Goal: Information Seeking & Learning: Learn about a topic

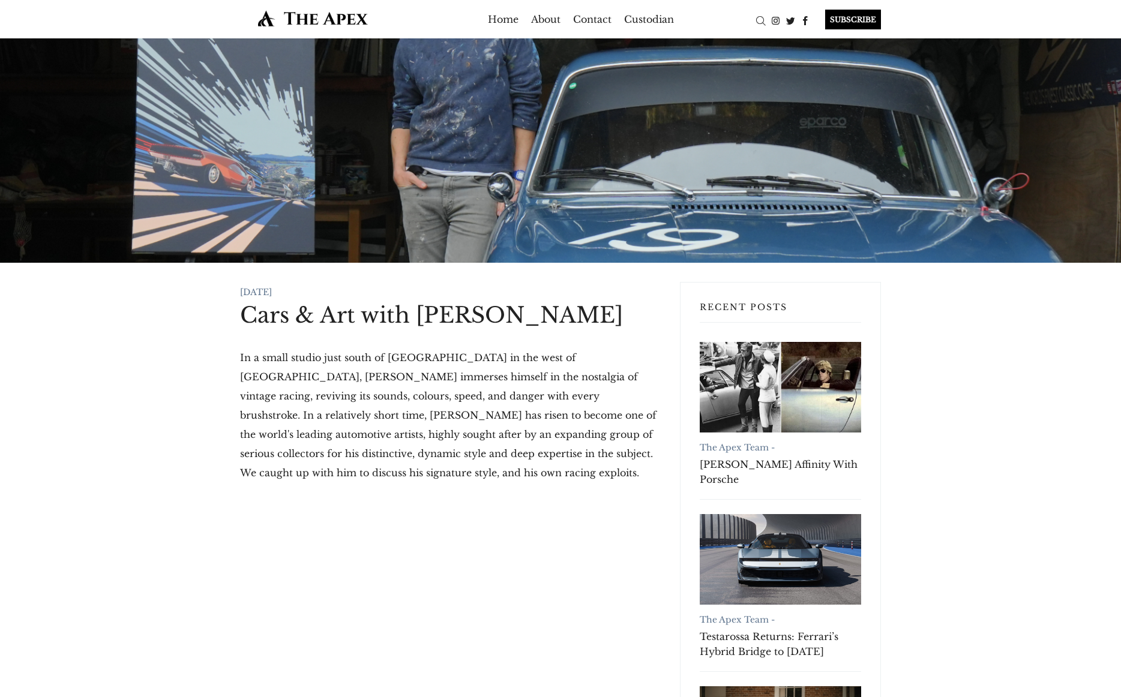
scroll to position [239, 0]
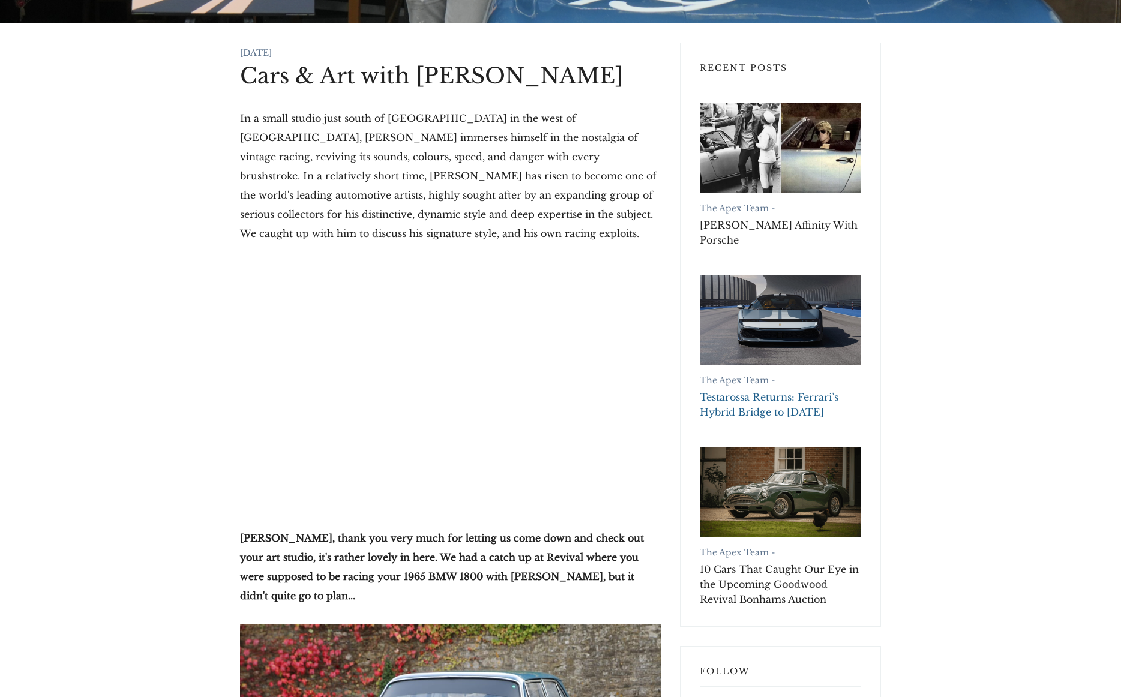
click at [780, 397] on link "Testarossa Returns: Ferrari’s Hybrid Bridge to [DATE]" at bounding box center [780, 405] width 161 height 30
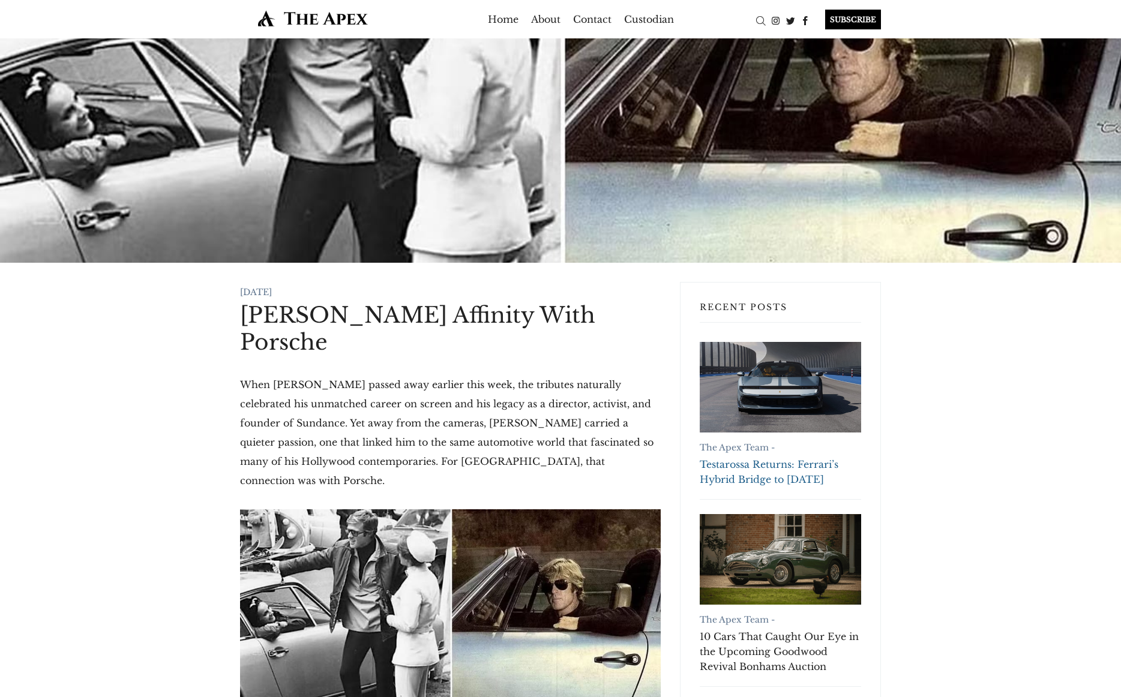
click at [767, 355] on link "Testarossa Returns: Ferrari’s Hybrid Bridge to Tomorrow" at bounding box center [780, 387] width 161 height 91
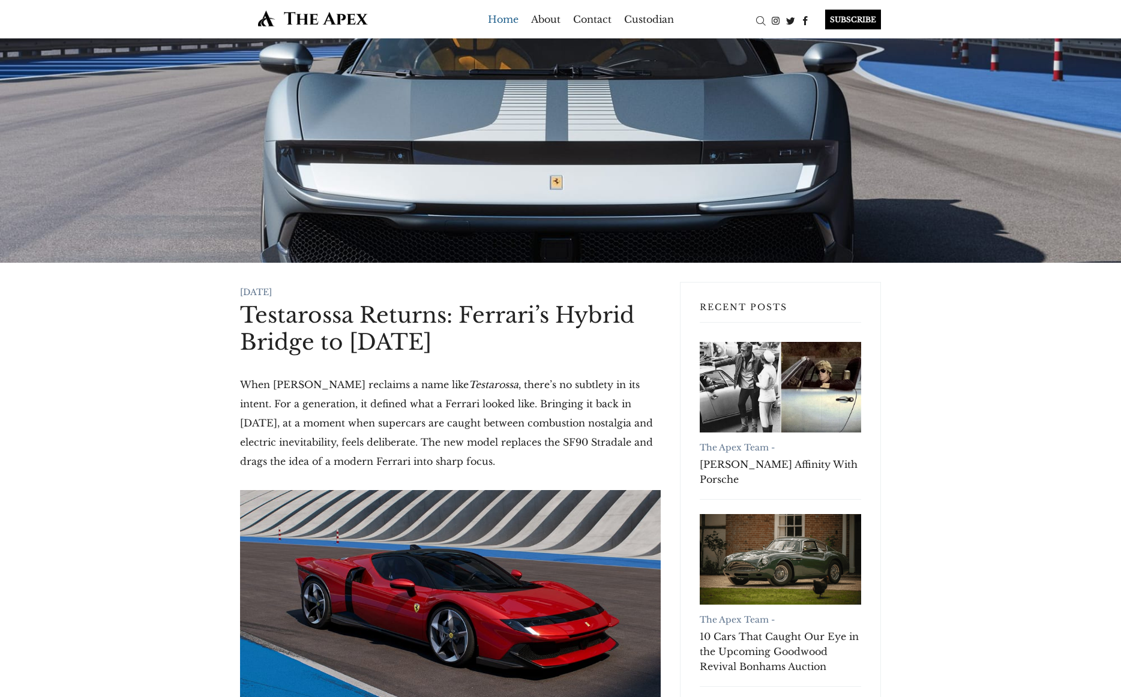
click at [504, 17] on link "Home" at bounding box center [503, 19] width 31 height 19
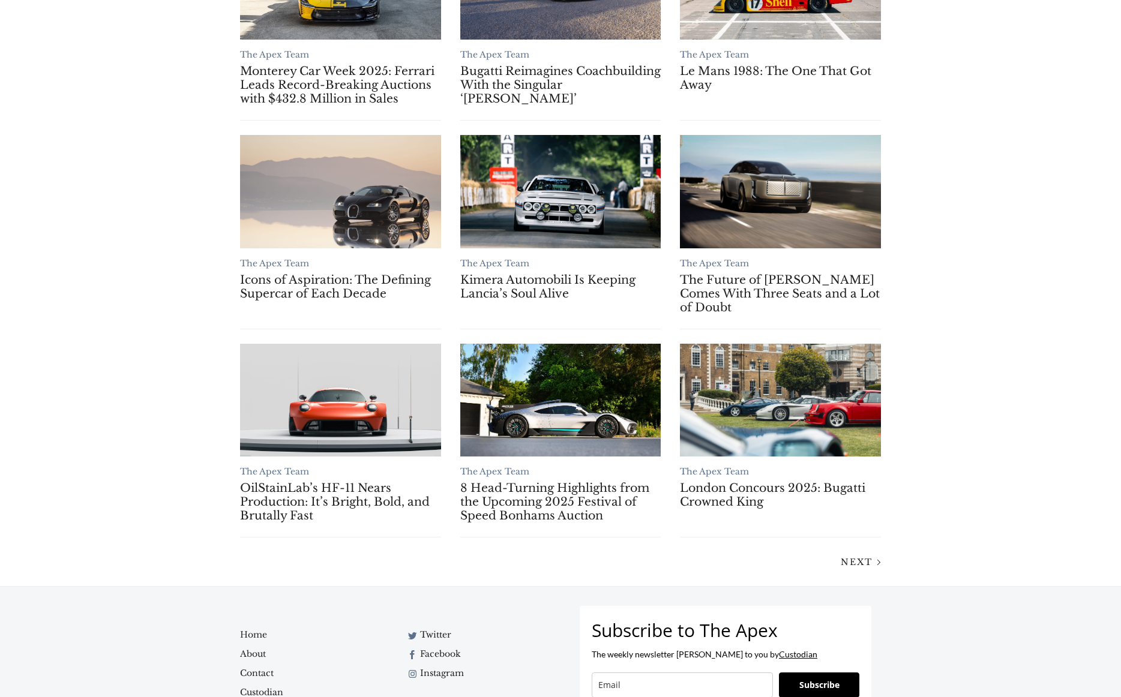
scroll to position [834, 0]
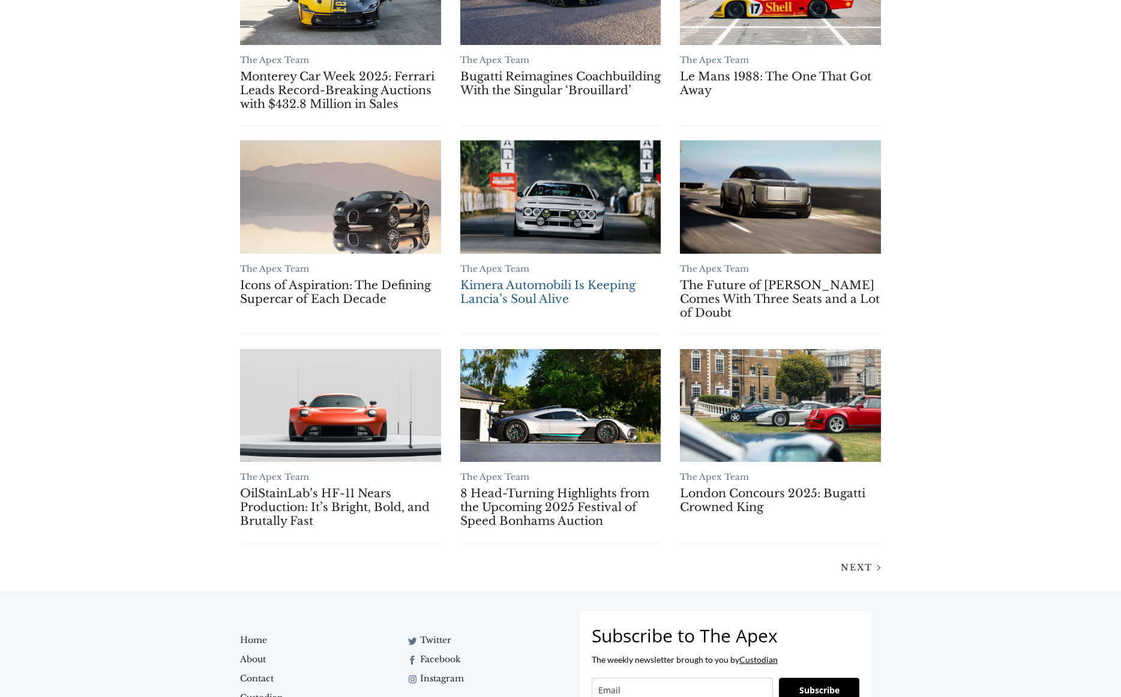
scroll to position [834, 0]
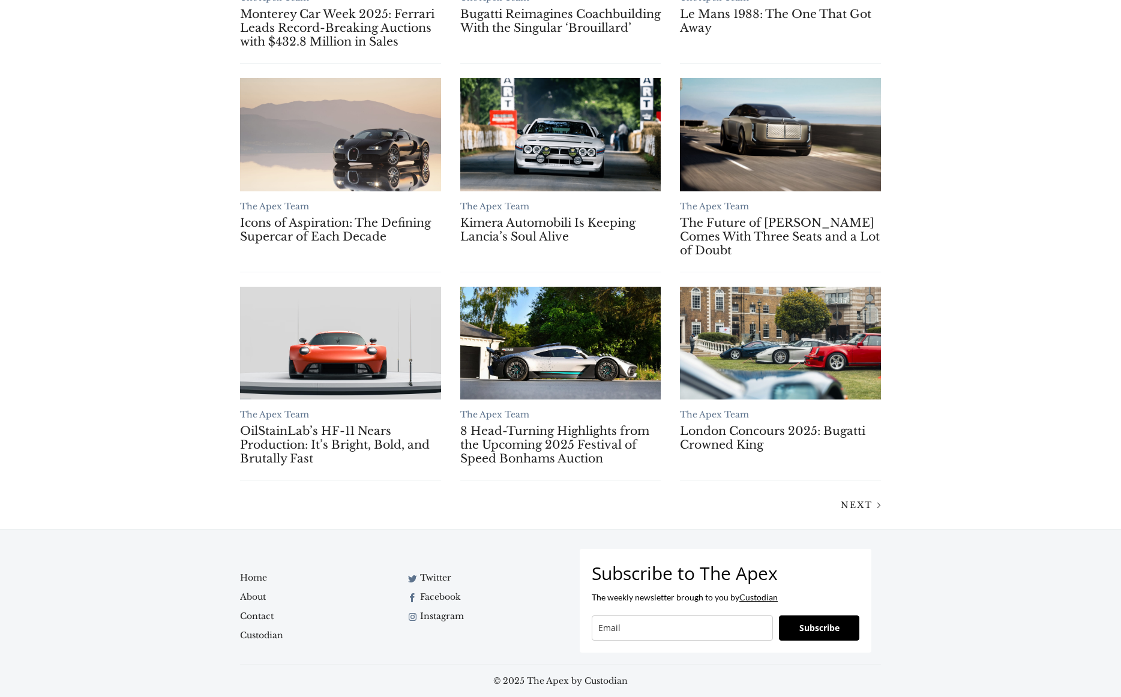
click at [855, 495] on div "Next" at bounding box center [560, 505] width 660 height 20
click at [866, 502] on span "Next" at bounding box center [857, 505] width 32 height 11
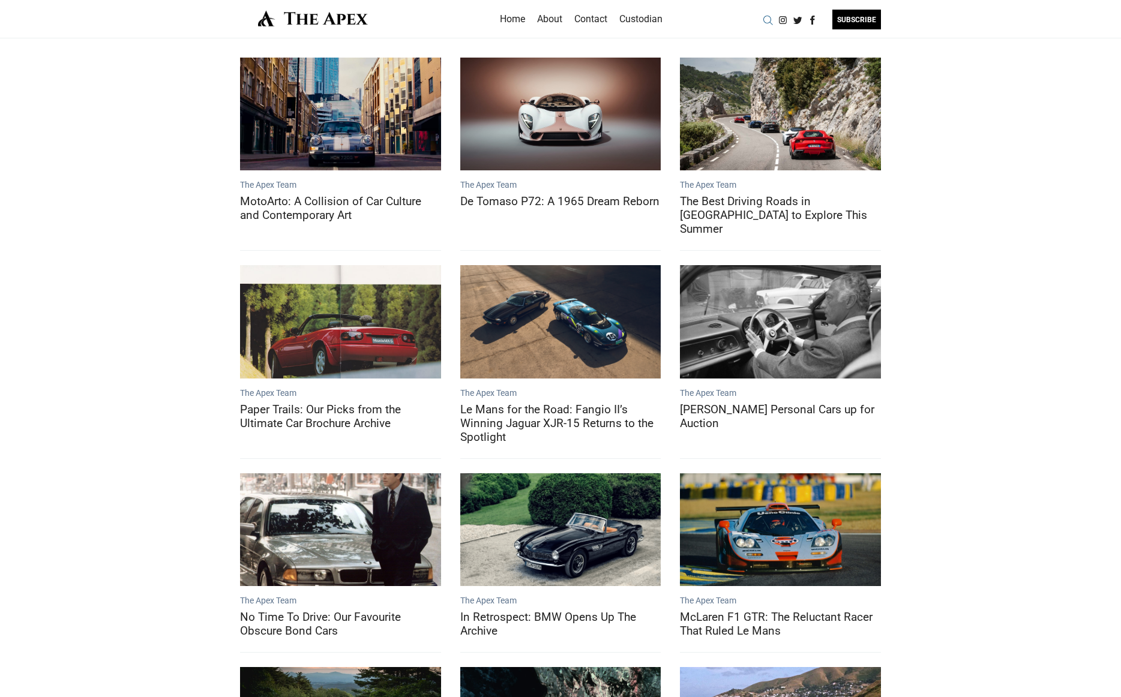
click at [769, 15] on div "Search" at bounding box center [767, 20] width 15 height 15
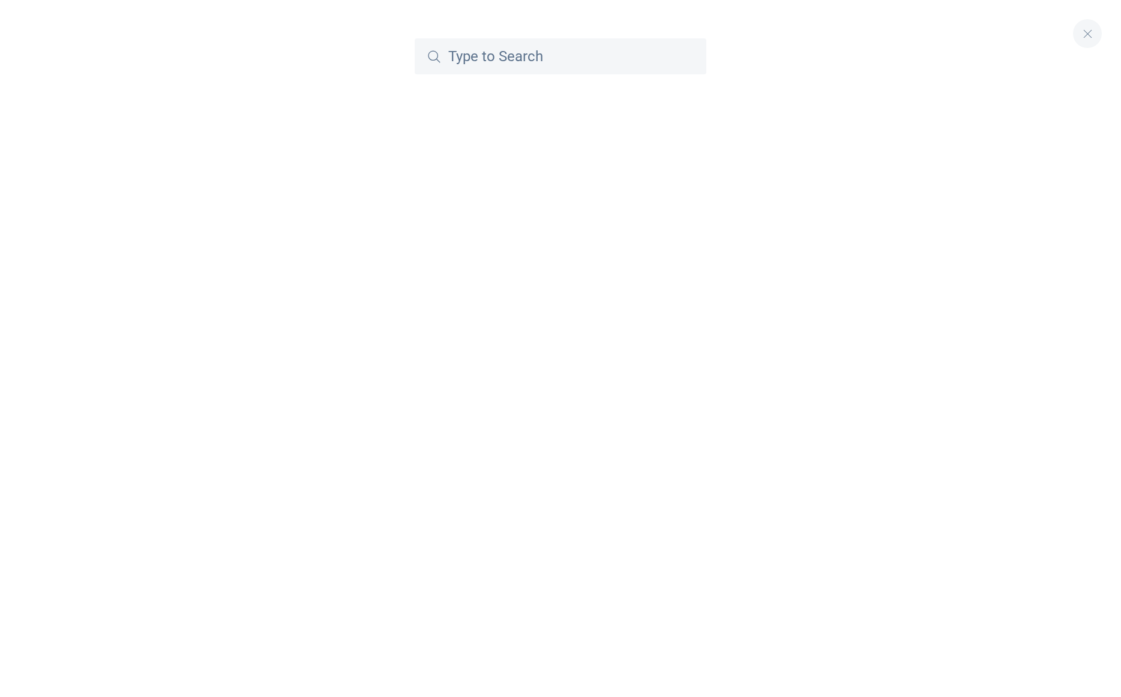
click at [595, 61] on input "Search The Apex by Custodian" at bounding box center [561, 56] width 292 height 36
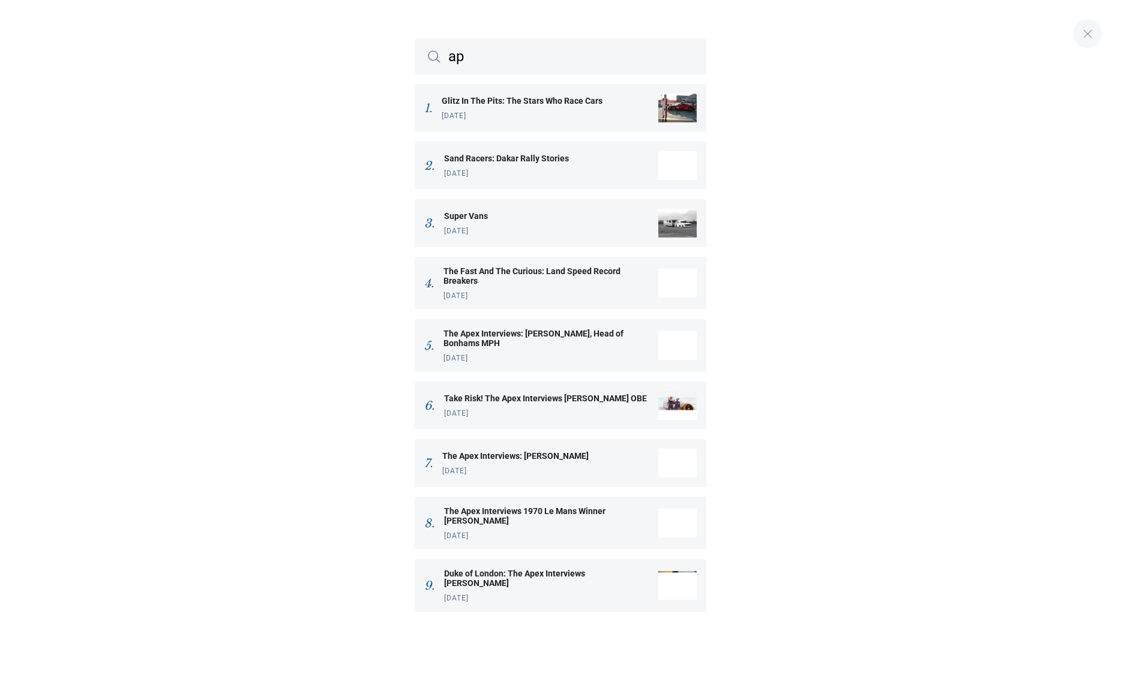
type input "a"
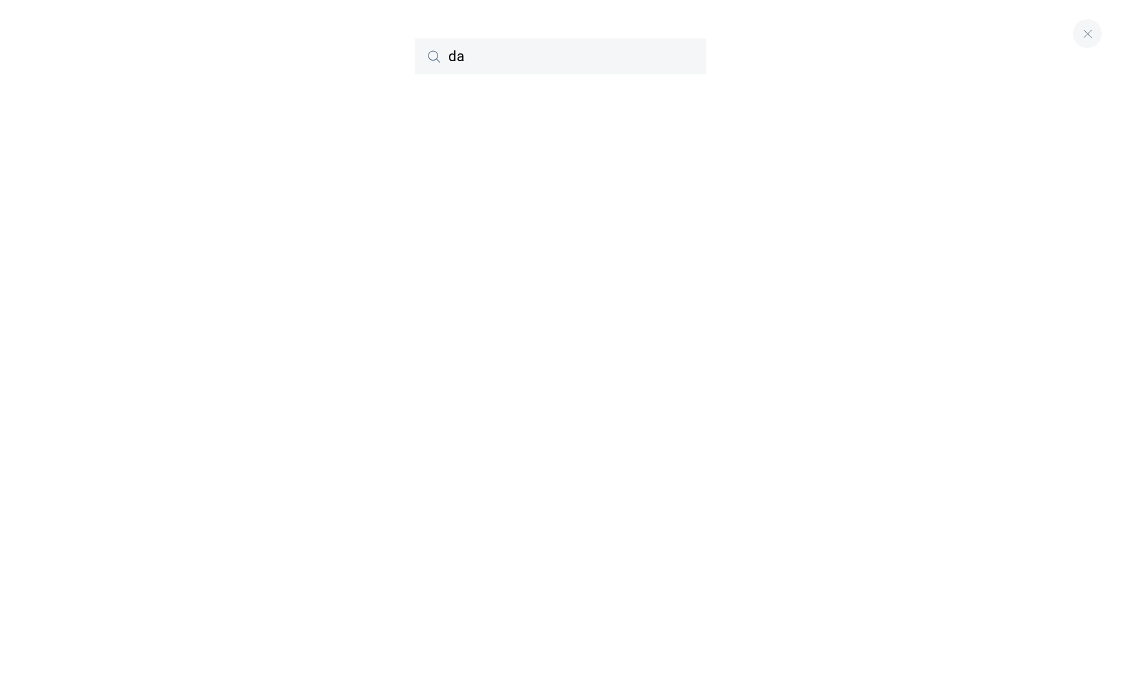
type input "d"
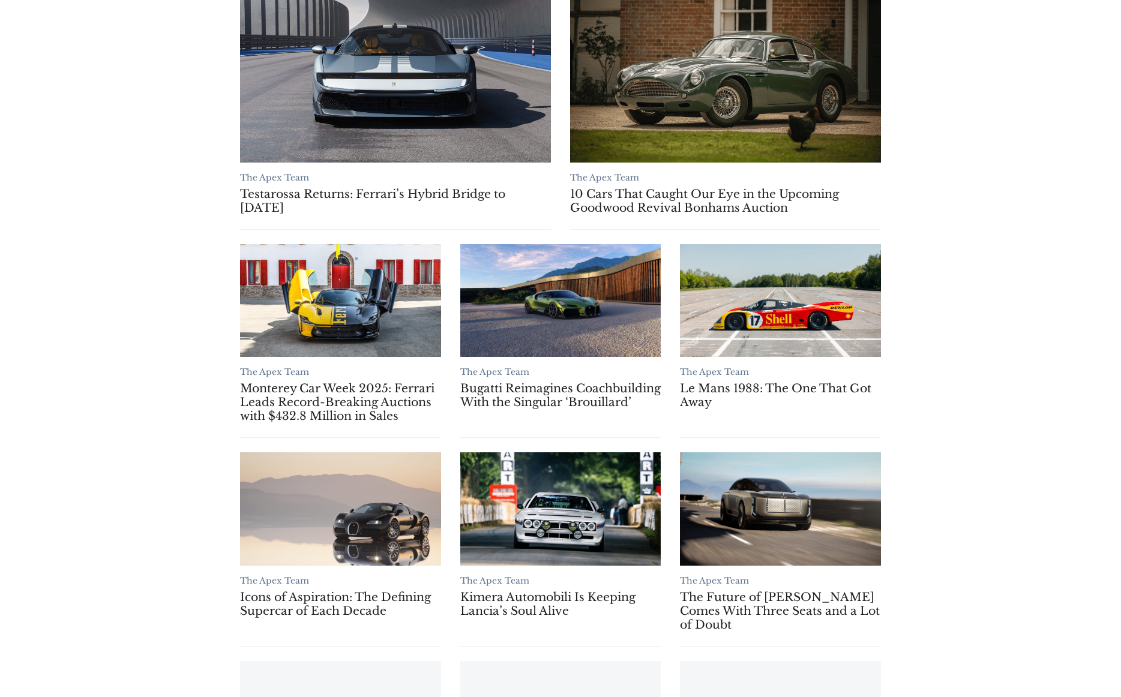
scroll to position [616, 0]
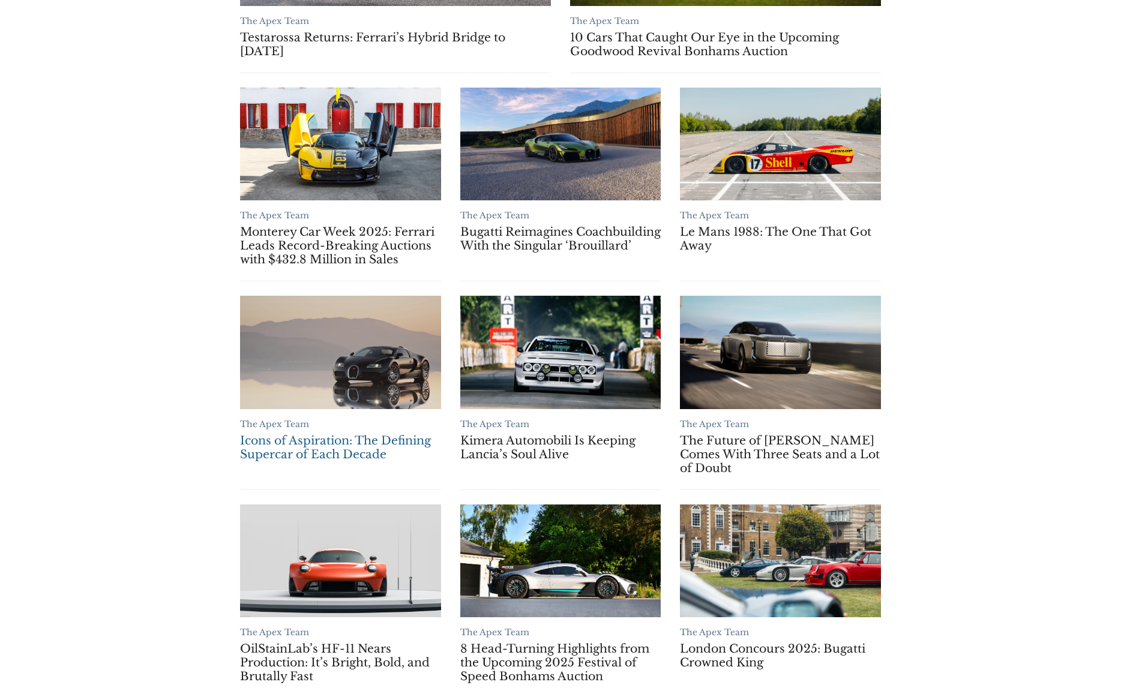
click at [319, 313] on link "Icons of Aspiration: The Defining Supercar of Each Decade" at bounding box center [340, 352] width 201 height 113
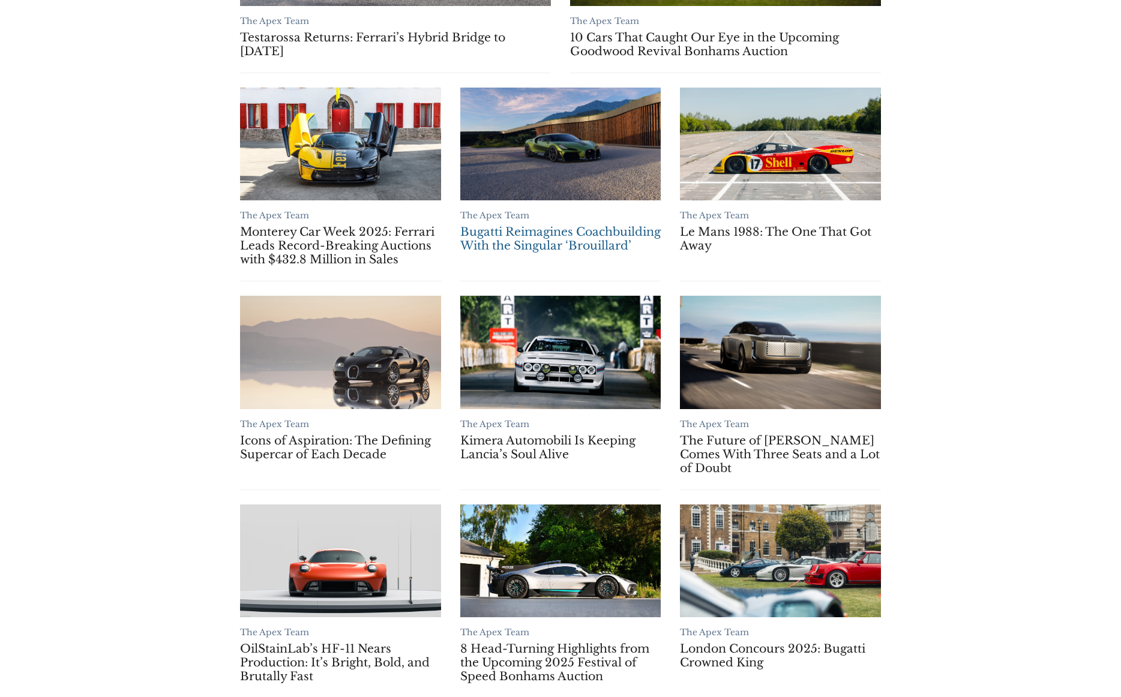
scroll to position [834, 0]
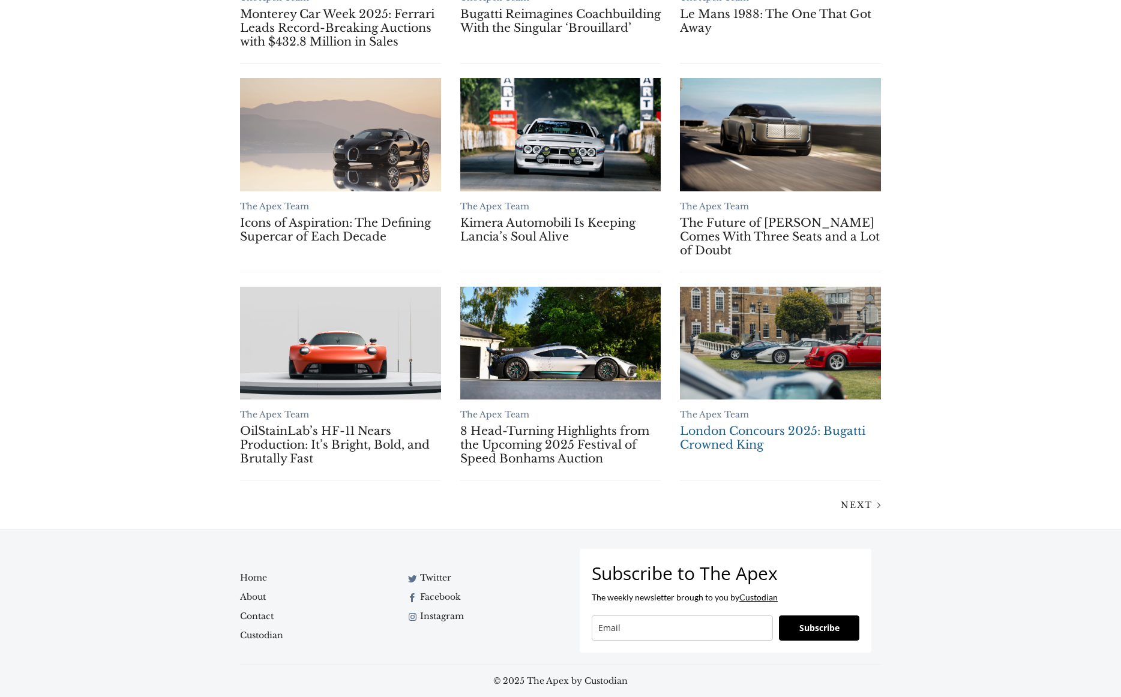
click at [800, 338] on link "London Concours 2025: Bugatti Crowned King" at bounding box center [780, 343] width 201 height 113
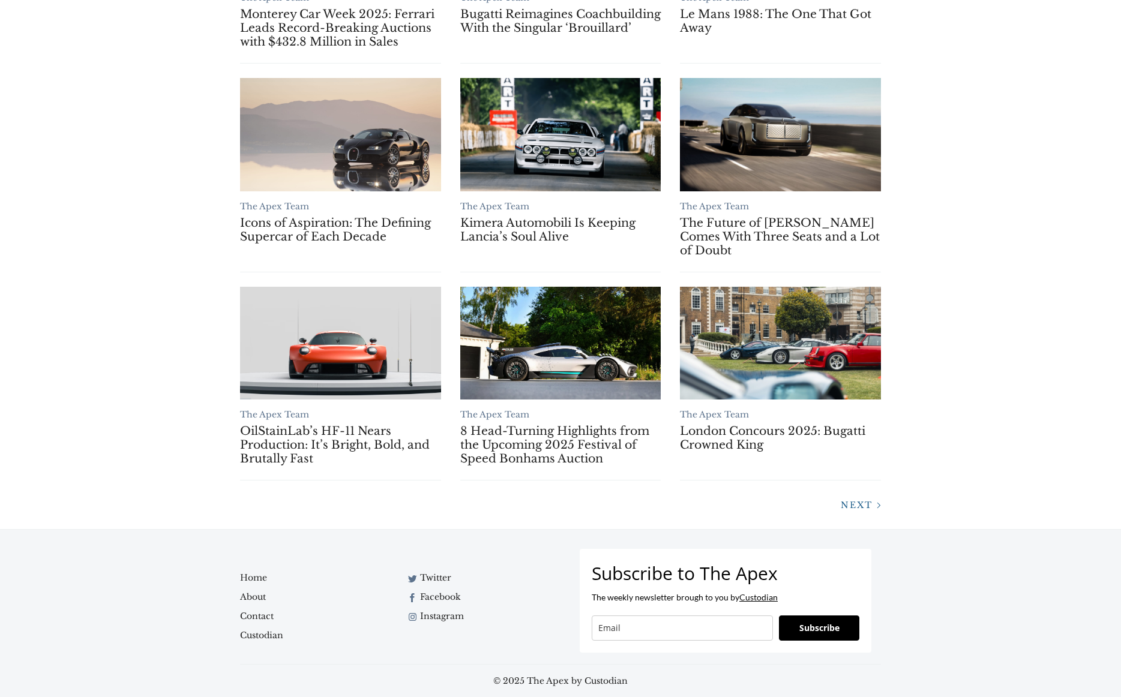
click at [862, 502] on span "Next" at bounding box center [857, 505] width 32 height 11
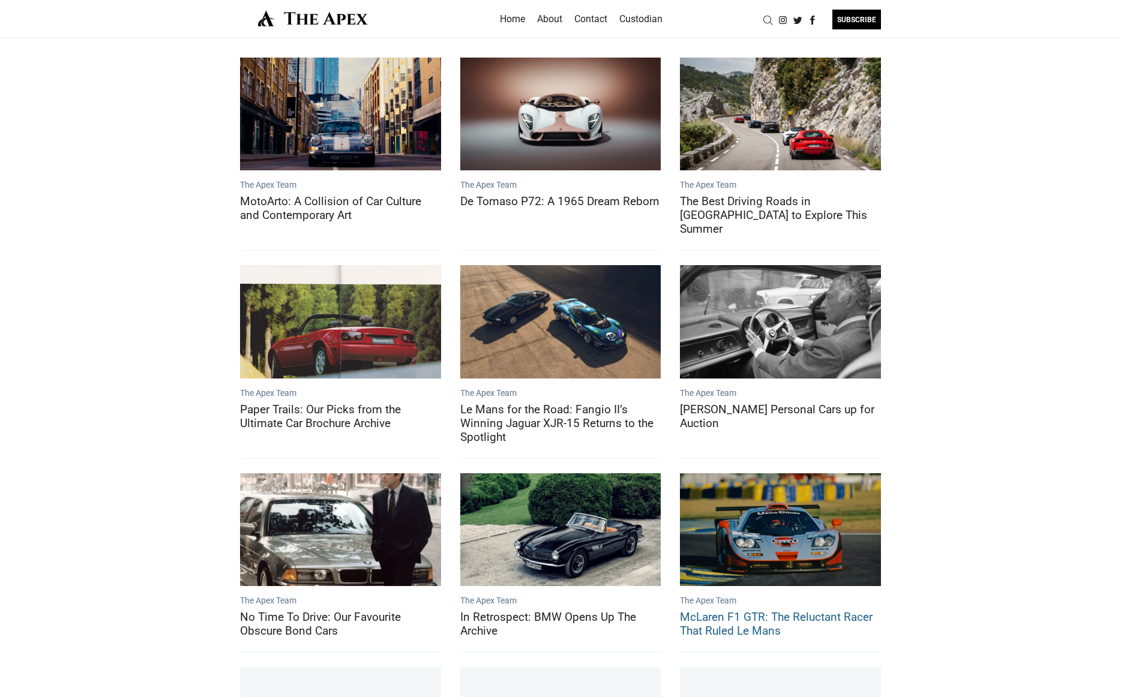
click at [802, 520] on link "McLaren F1 GTR: The Reluctant Racer That Ruled Le Mans" at bounding box center [780, 530] width 201 height 113
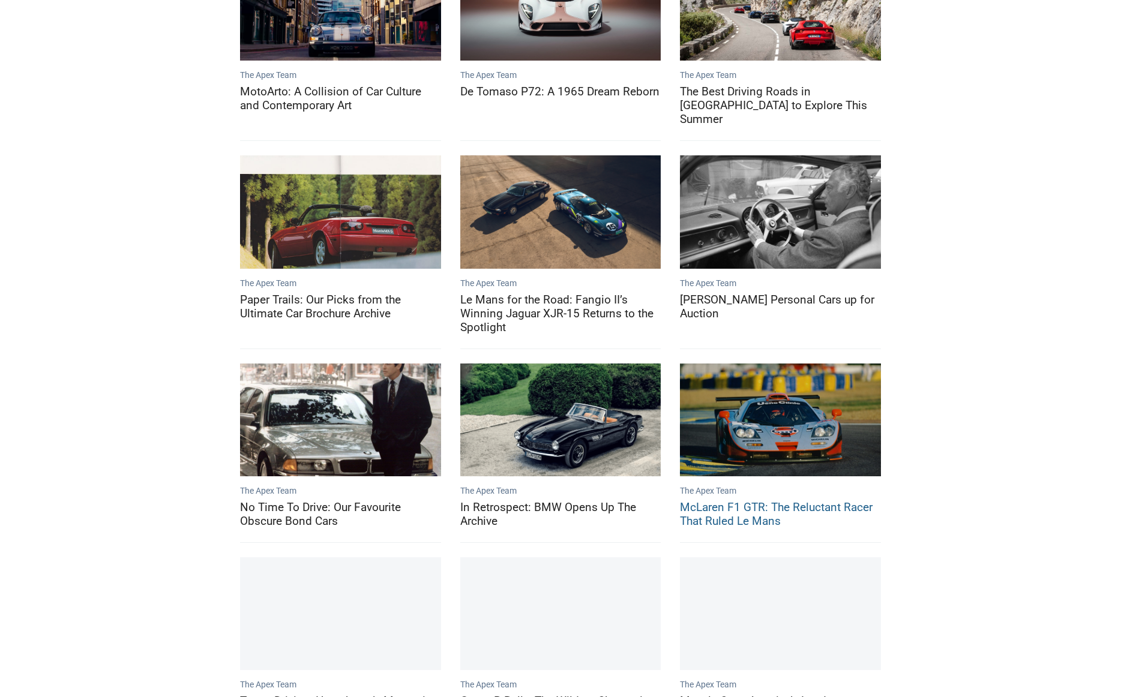
scroll to position [236, 0]
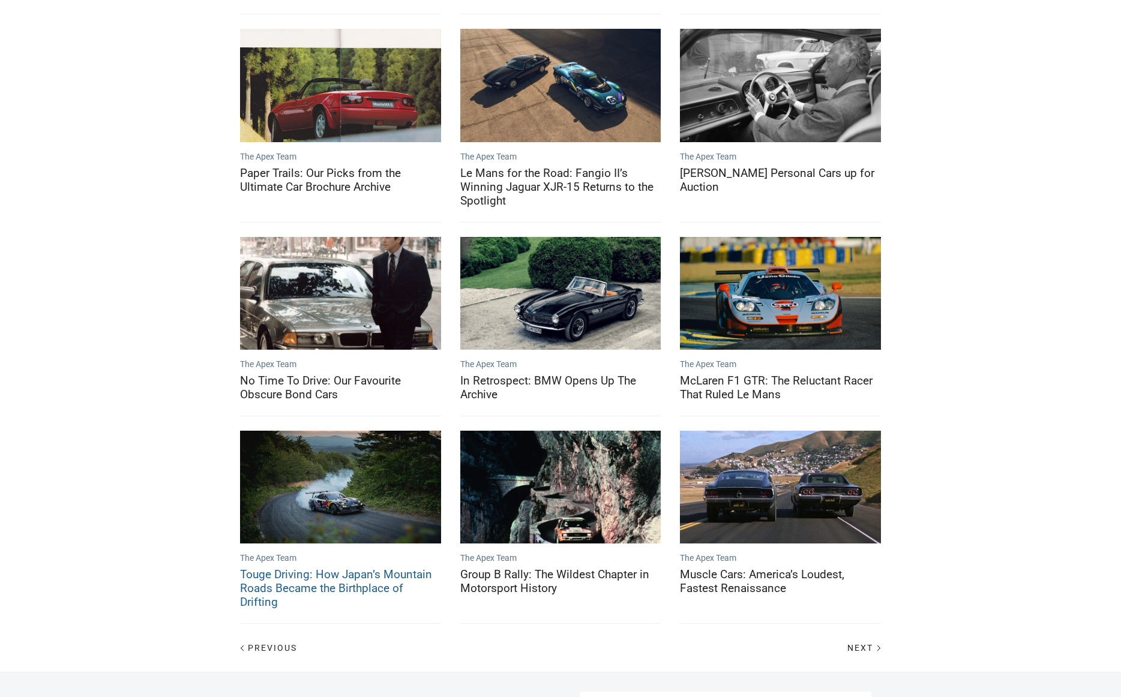
click at [322, 472] on link "Touge Driving: How Japan’s Mountain Roads Became the Birthplace of Drifting" at bounding box center [340, 487] width 201 height 113
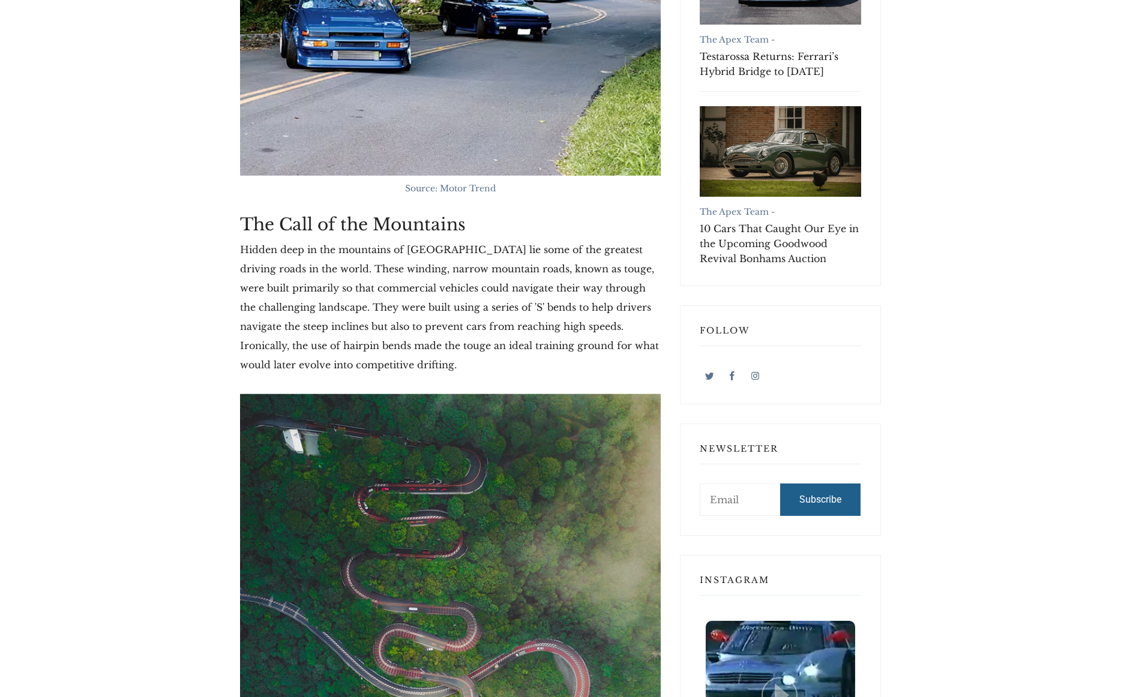
scroll to position [583, 0]
